Goal: Information Seeking & Learning: Learn about a topic

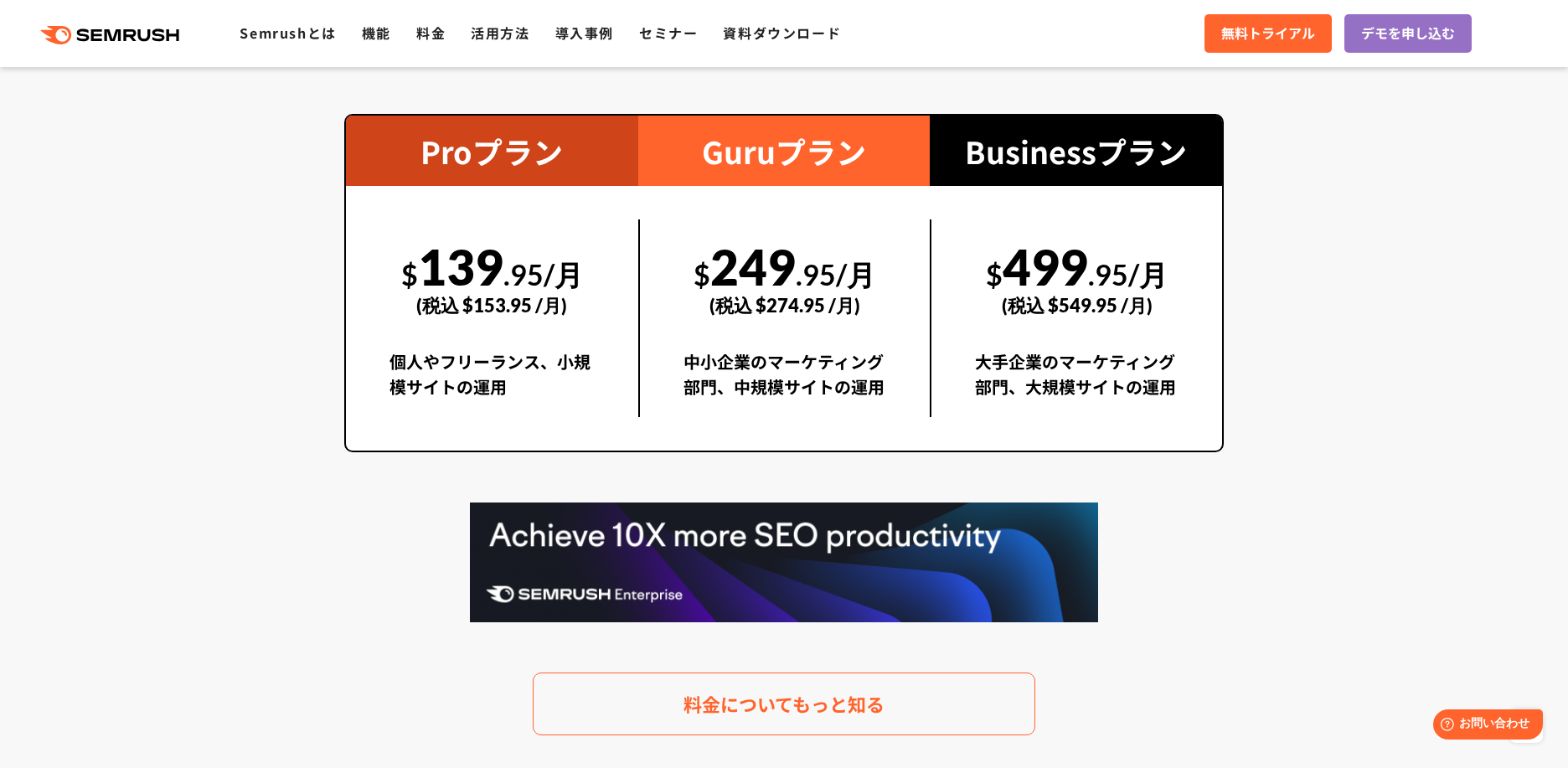
scroll to position [3428, 0]
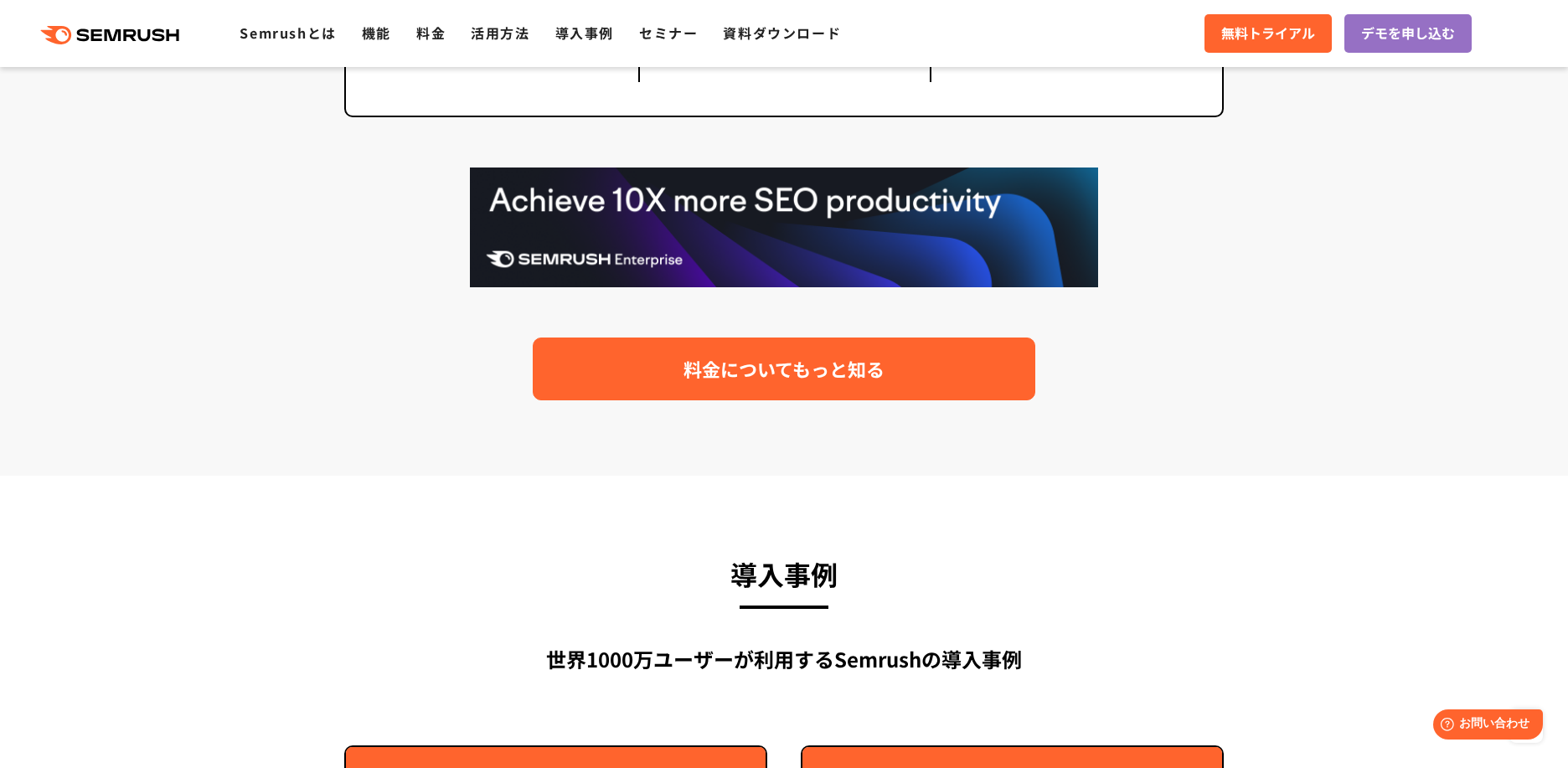
click at [837, 381] on span "料金についてもっと知る" at bounding box center [784, 368] width 201 height 29
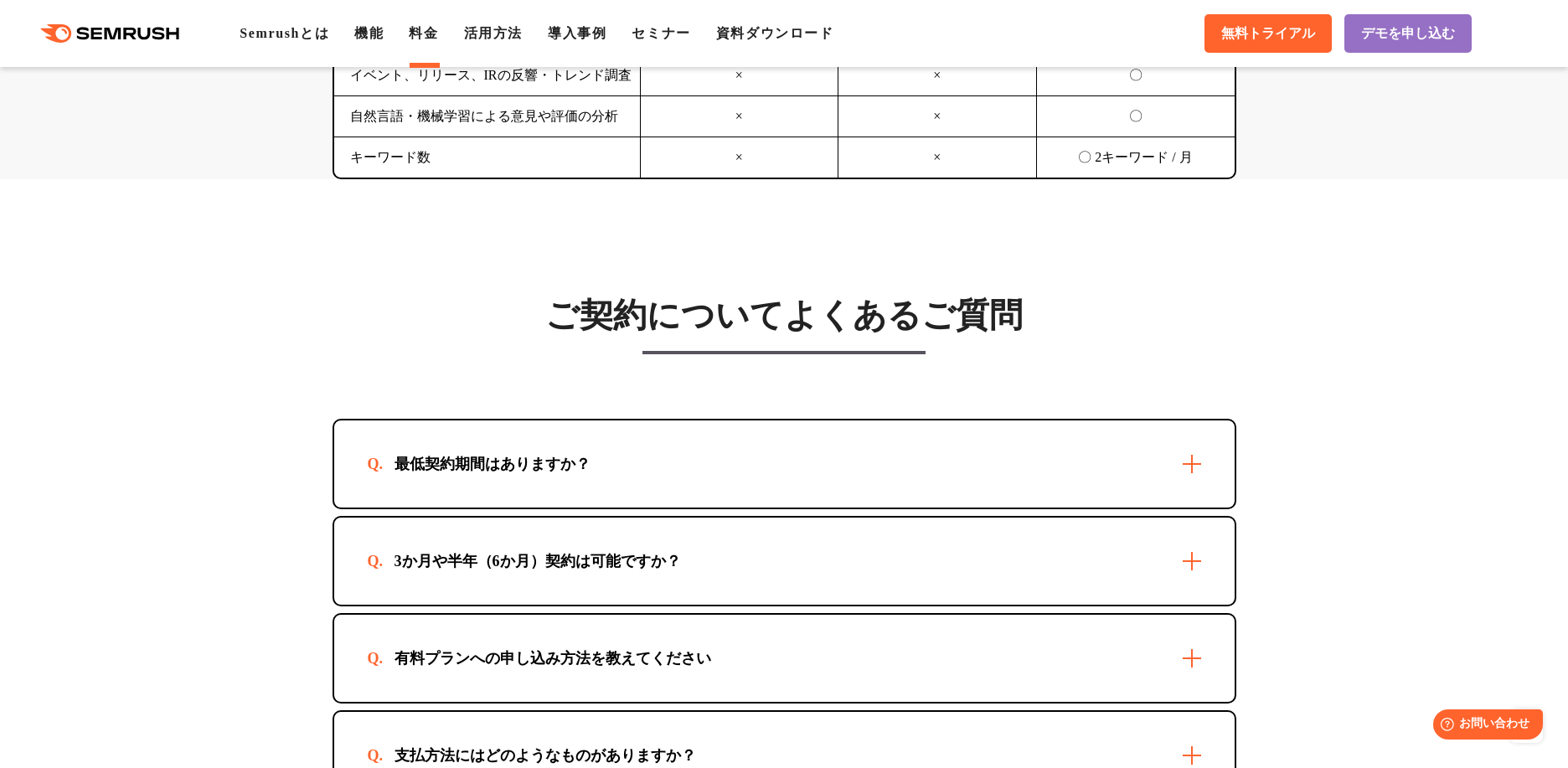
scroll to position [4775, 0]
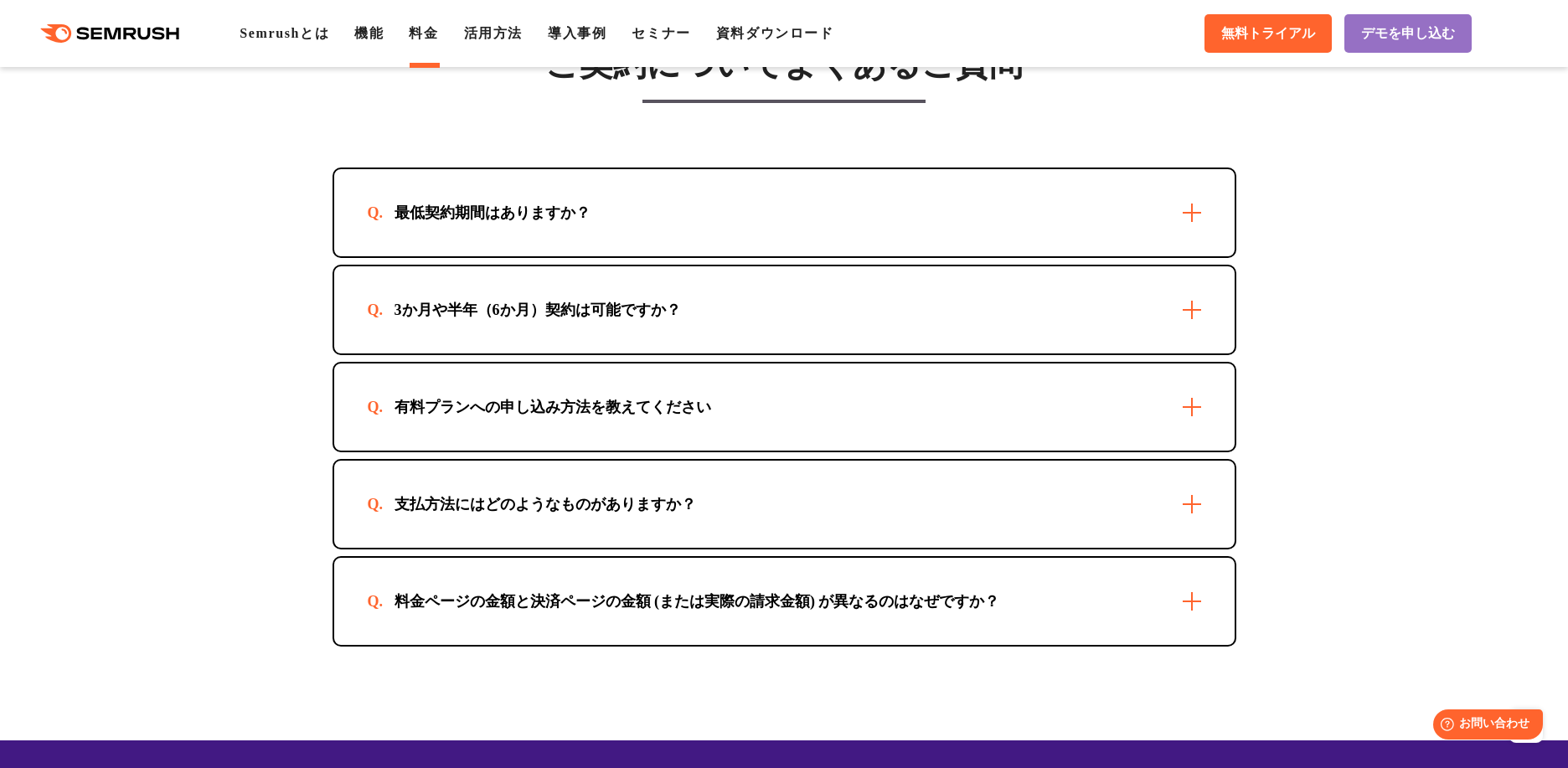
click at [1192, 231] on div "最低契約期間はありますか？" at bounding box center [784, 213] width 901 height 88
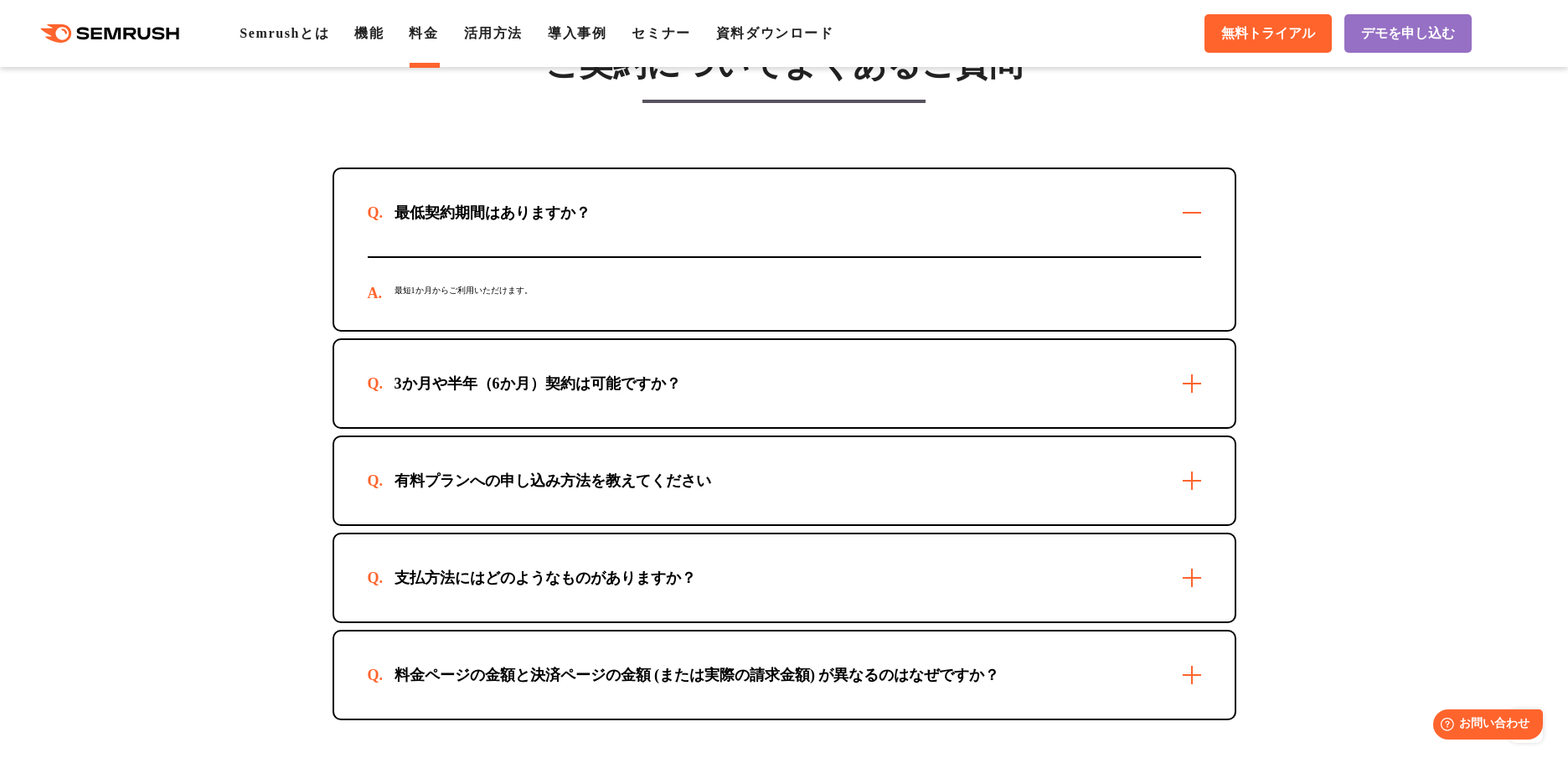
click at [1187, 400] on div "3か月や半年（6か月）契約は可能ですか？" at bounding box center [784, 383] width 901 height 88
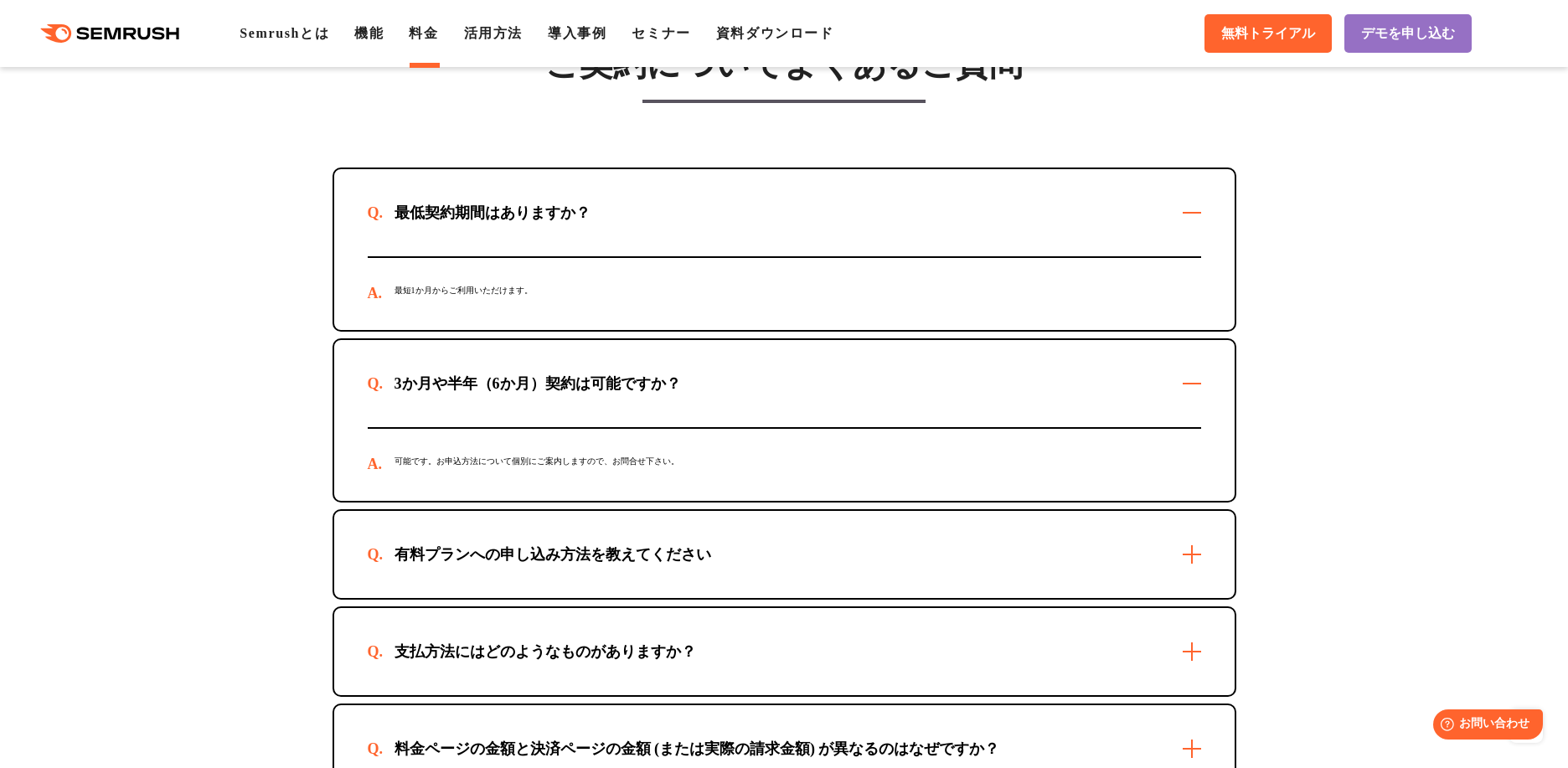
scroll to position [4942, 0]
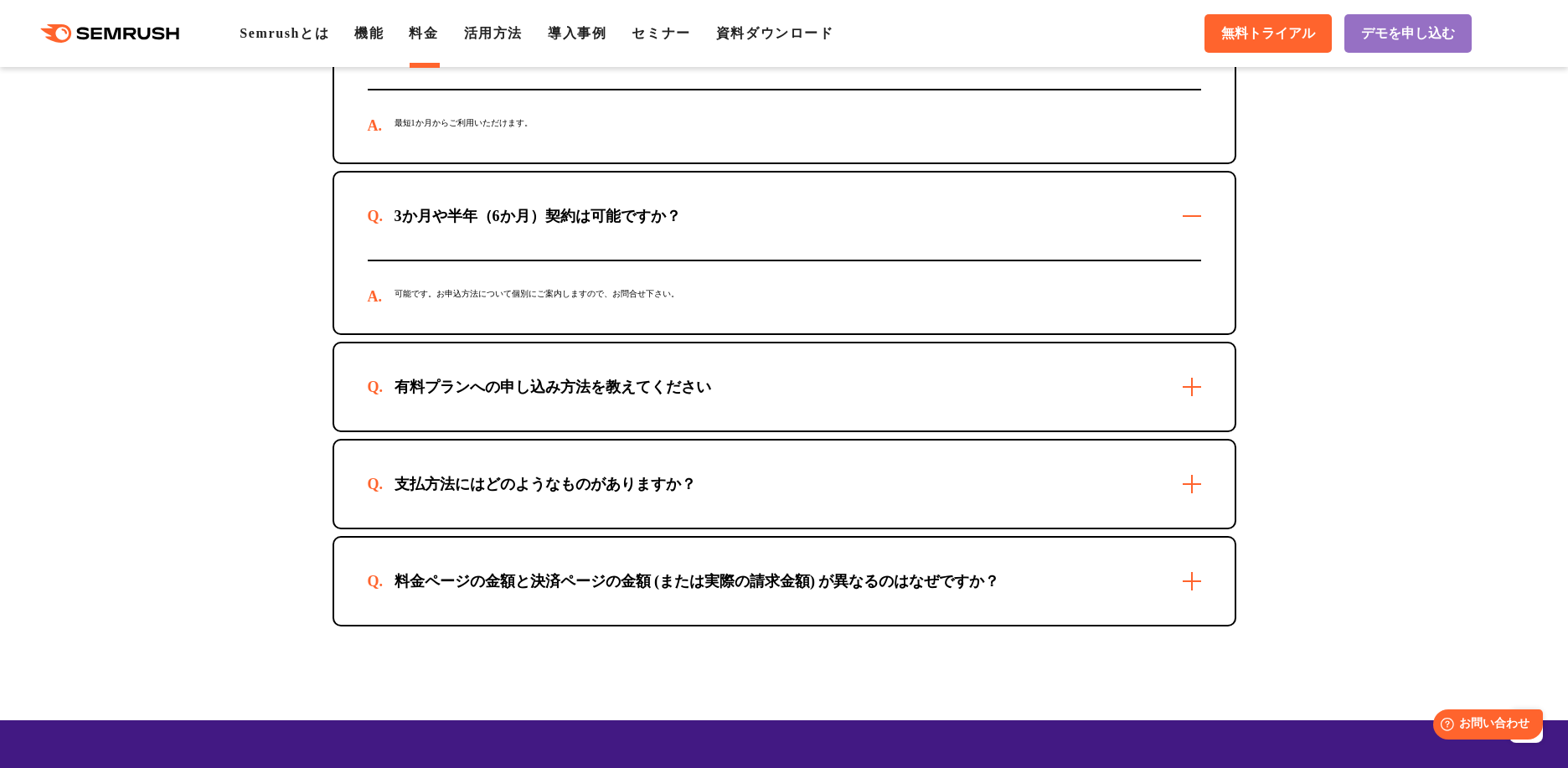
click at [1187, 411] on div "有料プランへの申し込み方法を教えてください" at bounding box center [784, 387] width 901 height 88
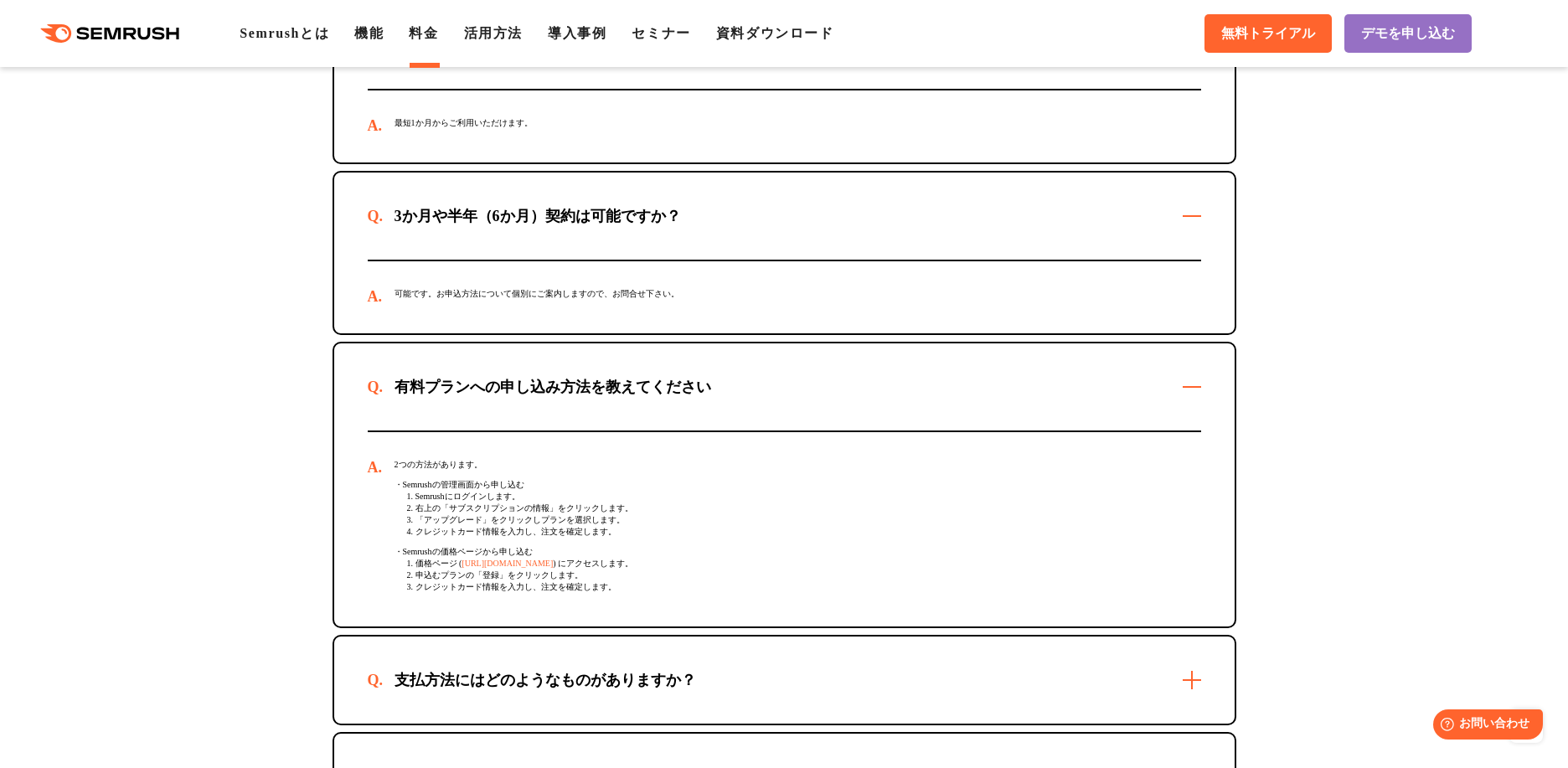
scroll to position [5193, 0]
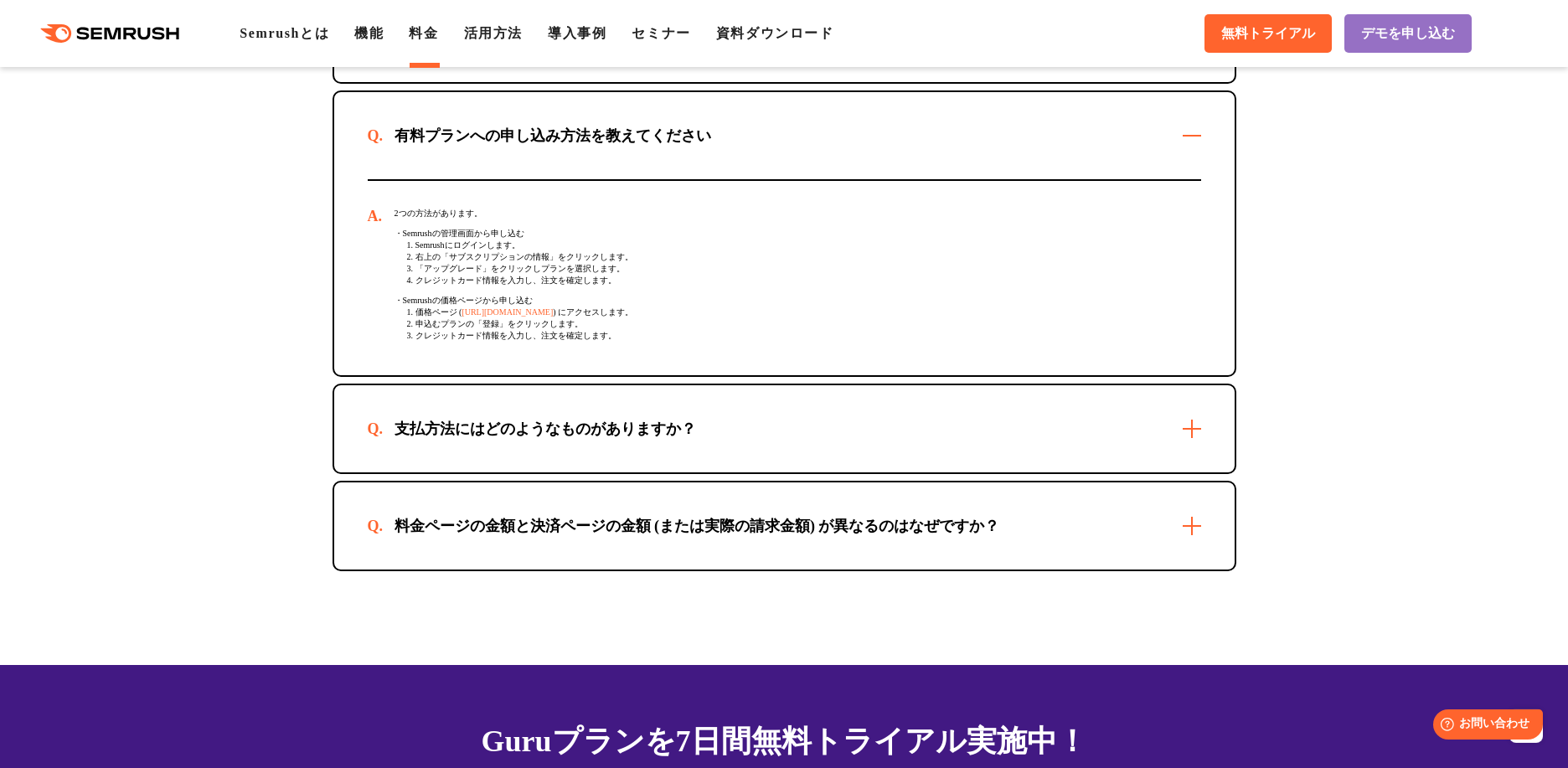
click at [1204, 456] on div "支払方法にはどのようなものがありますか？" at bounding box center [784, 428] width 901 height 88
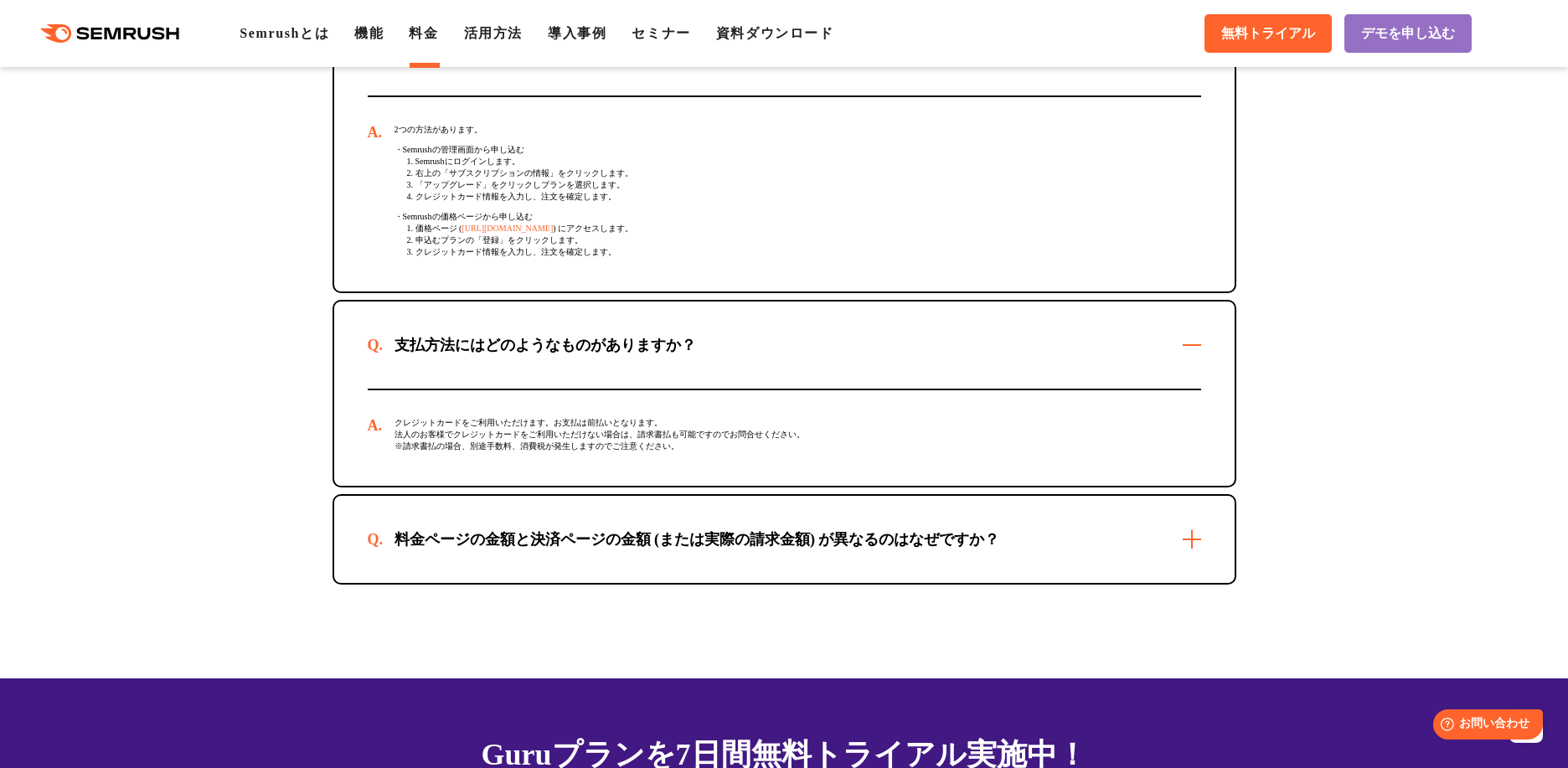
scroll to position [5361, 0]
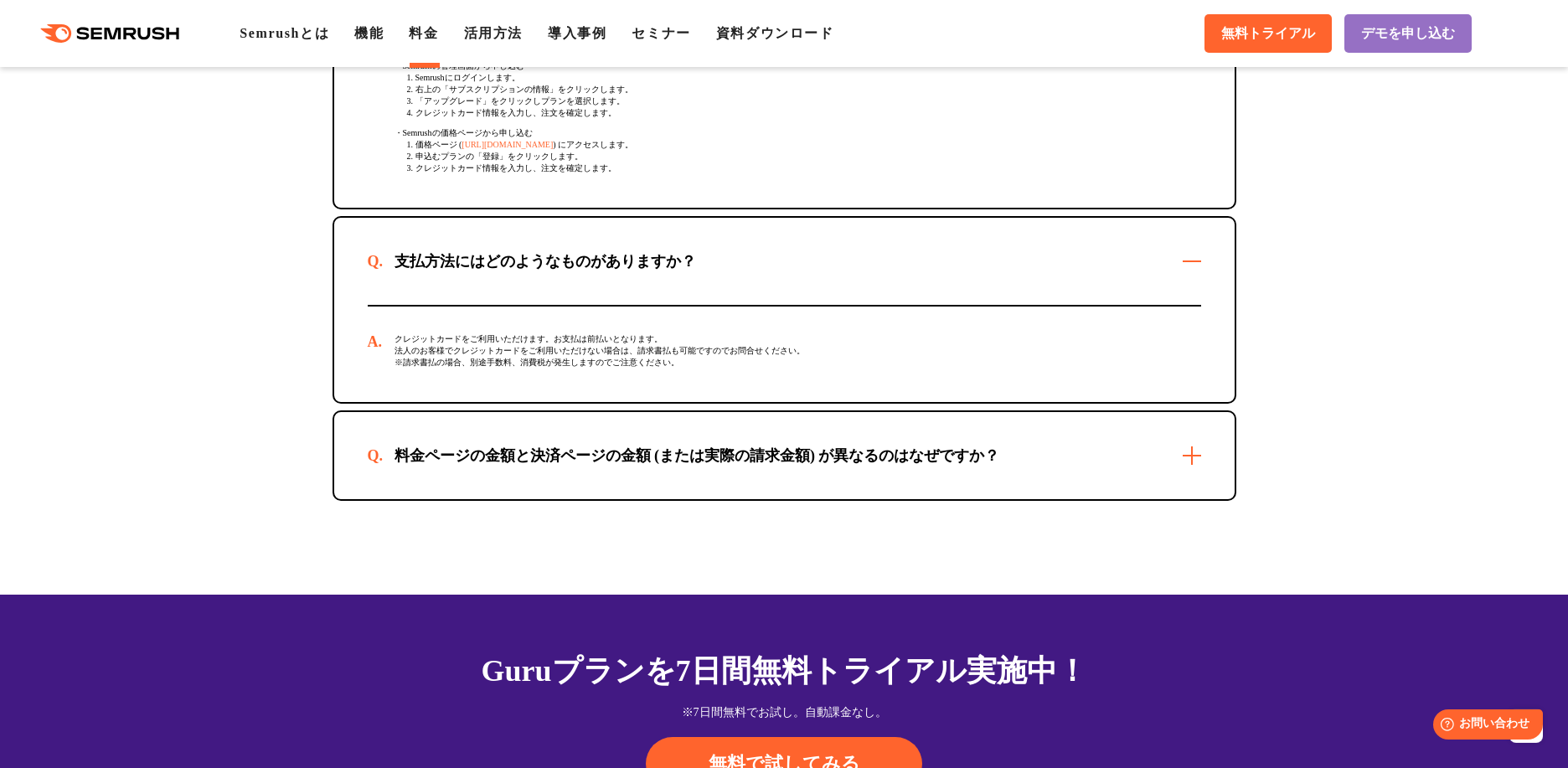
click at [1186, 485] on div "料金ページの金額と決済ページの金額 (または実際の請求金額) が異なるのはなぜですか？" at bounding box center [784, 456] width 901 height 88
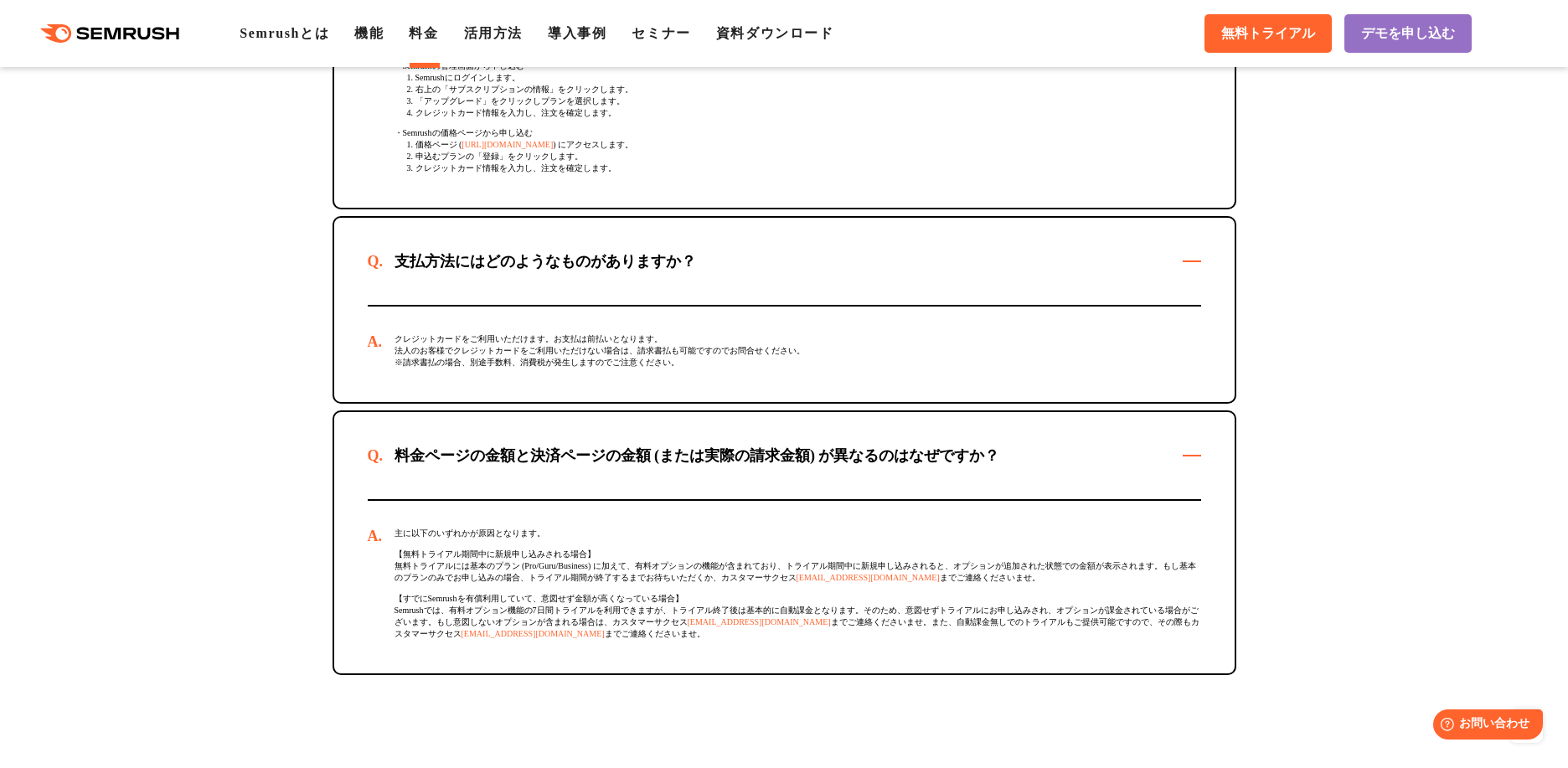
scroll to position [5528, 0]
